Goal: Information Seeking & Learning: Learn about a topic

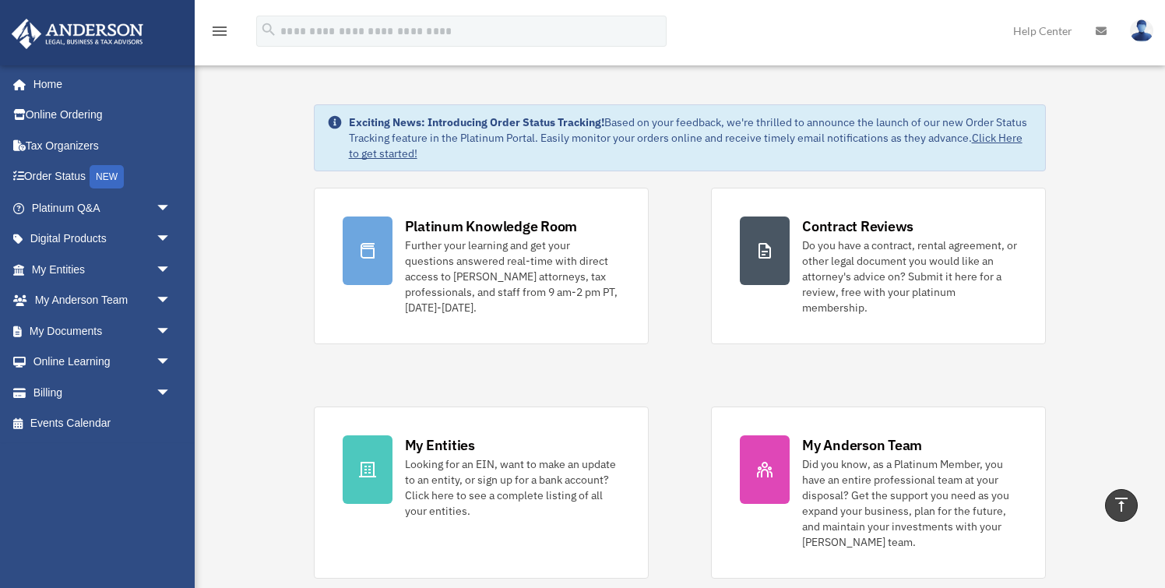
scroll to position [467, 0]
click at [72, 167] on link "Order Status NEW" at bounding box center [103, 177] width 184 height 32
click at [72, 168] on link "Order Status NEW" at bounding box center [103, 177] width 184 height 32
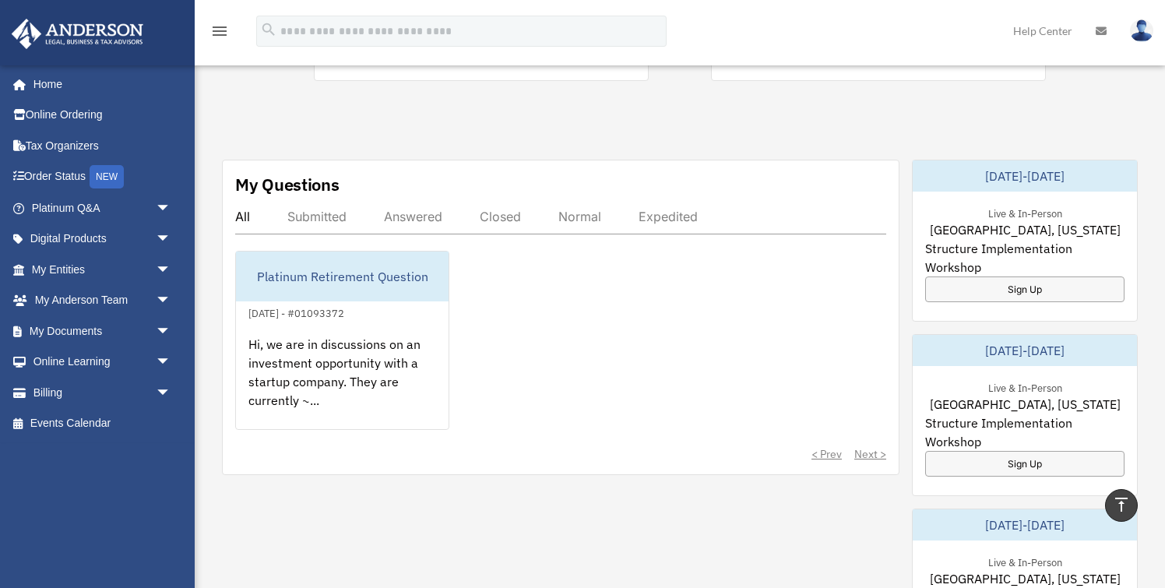
scroll to position [516, 0]
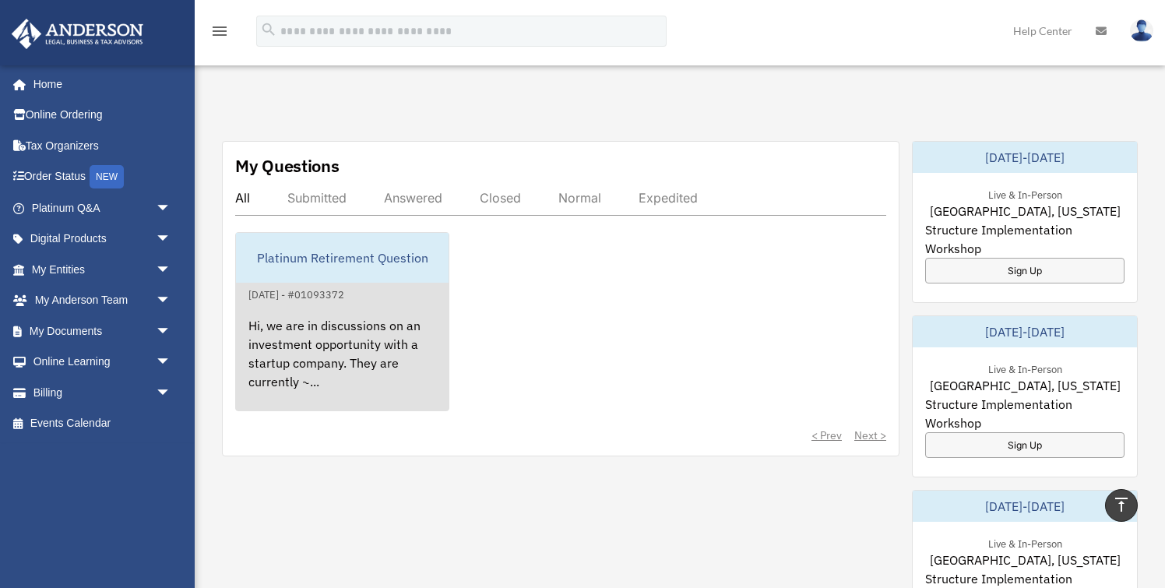
click at [335, 332] on div "Hi, we are in discussions on an investment opportunity with a startup company. …" at bounding box center [342, 365] width 213 height 122
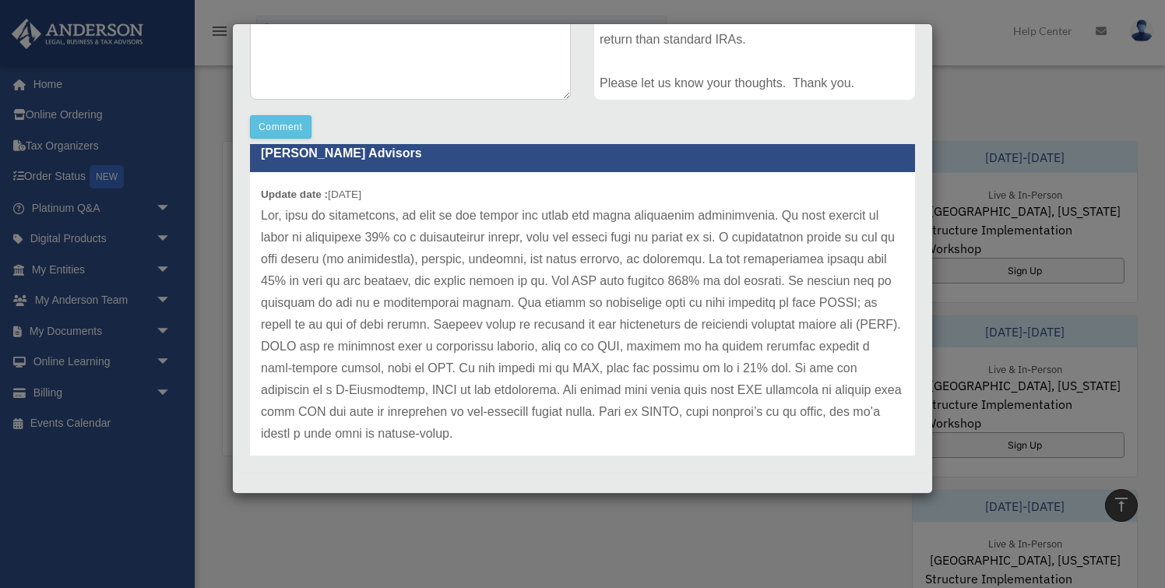
scroll to position [385, 0]
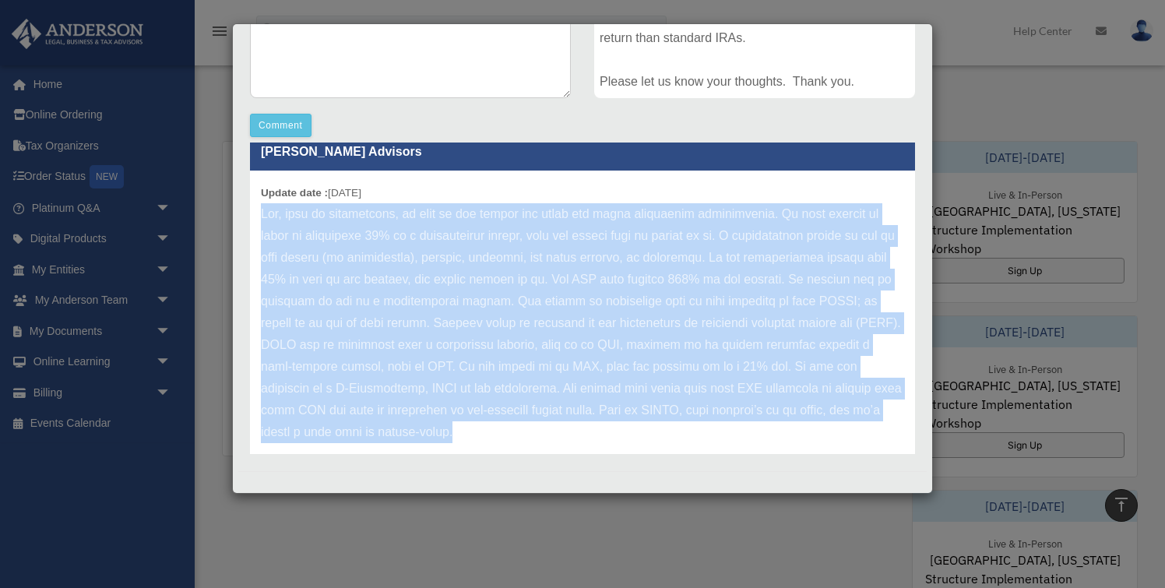
drag, startPoint x: 897, startPoint y: 414, endPoint x: 247, endPoint y: 218, distance: 679.2
click at [247, 218] on div "[PERSON_NAME] Advisors Update date : [DATE]" at bounding box center [582, 299] width 689 height 312
copy p "Yes, this is permissible, as long as you follow the rules and avoid prohibited …"
